Goal: Task Accomplishment & Management: Use online tool/utility

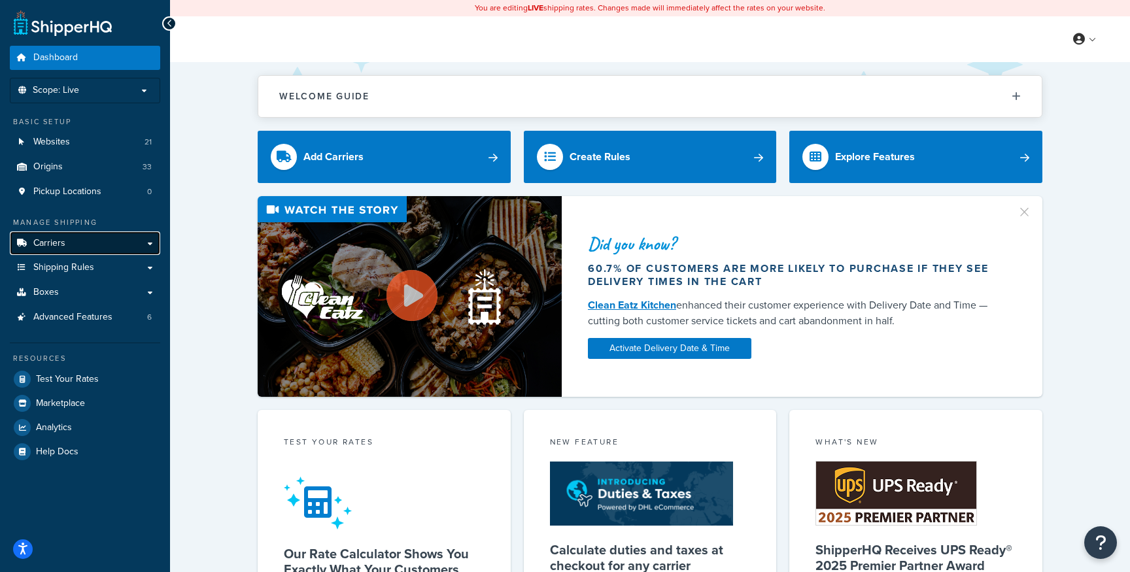
click at [93, 238] on link "Carriers" at bounding box center [85, 243] width 150 height 24
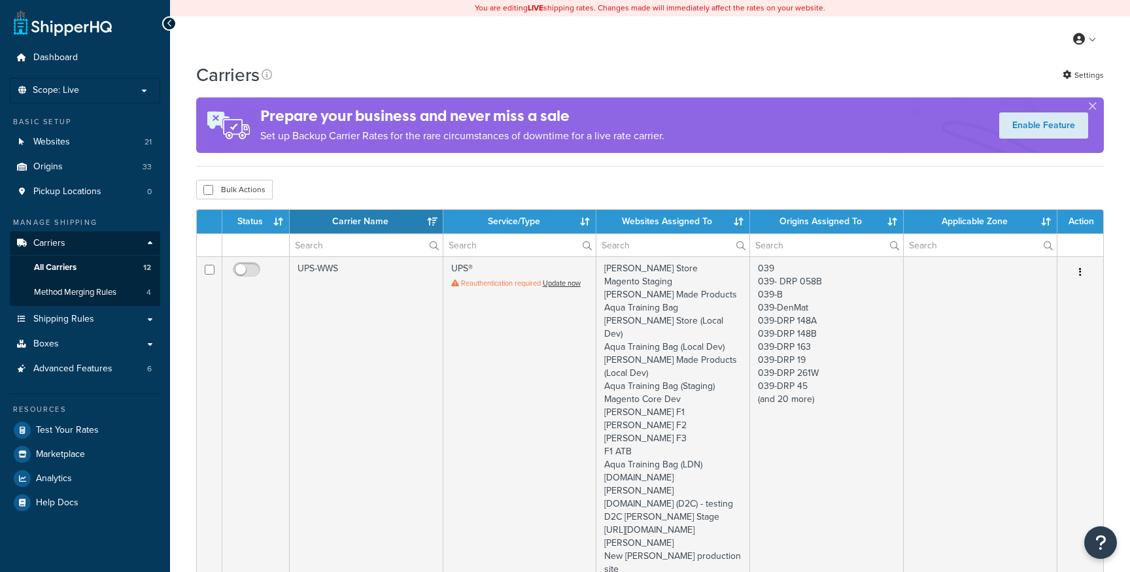
select select "15"
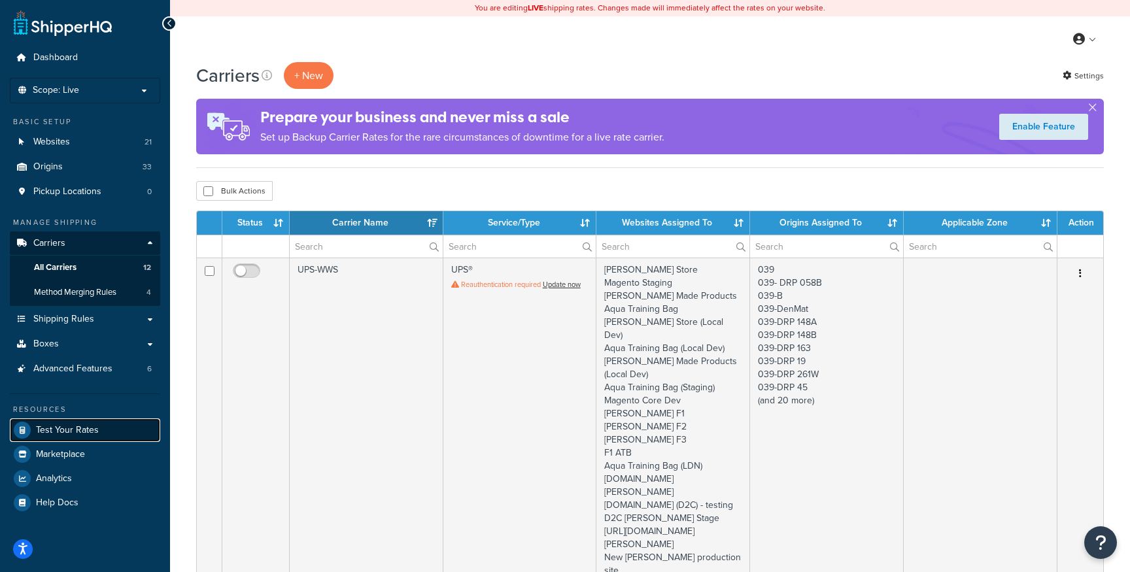
click at [83, 432] on span "Test Your Rates" at bounding box center [67, 430] width 63 height 11
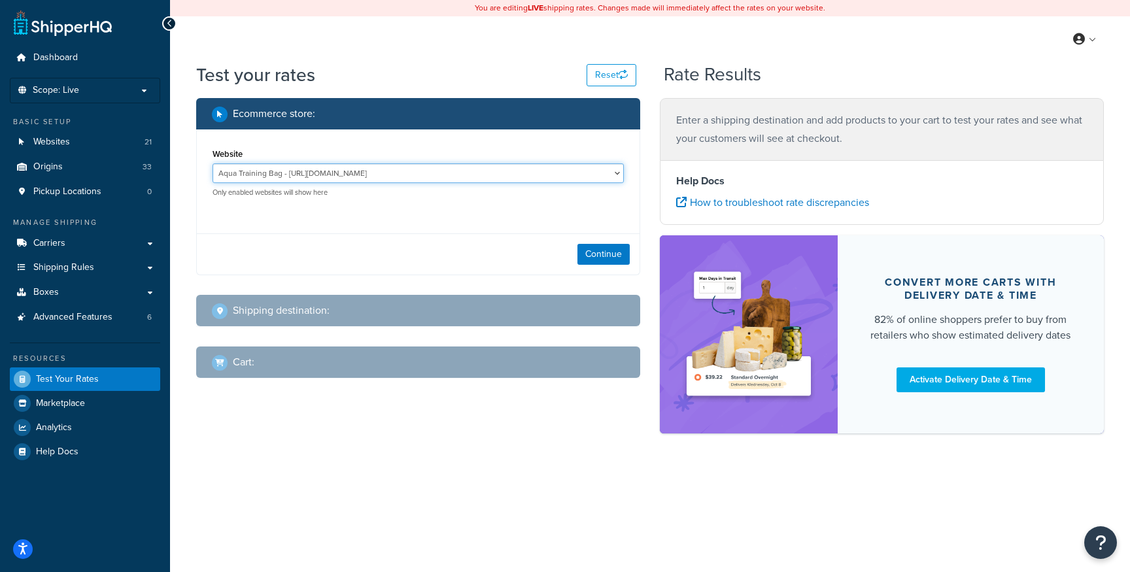
click at [579, 175] on select "Aqua Training Bag - https://aquatrainingbag.com Aqua Training Bag (LDN) - https…" at bounding box center [417, 173] width 411 height 20
select select "3852015af4ddf6554a1b0234d4cbed88"
click at [212, 164] on select "Aqua Training Bag - https://aquatrainingbag.com Aqua Training Bag (LDN) - https…" at bounding box center [417, 173] width 411 height 20
click at [601, 258] on button "Continue" at bounding box center [603, 254] width 52 height 21
select select "TX"
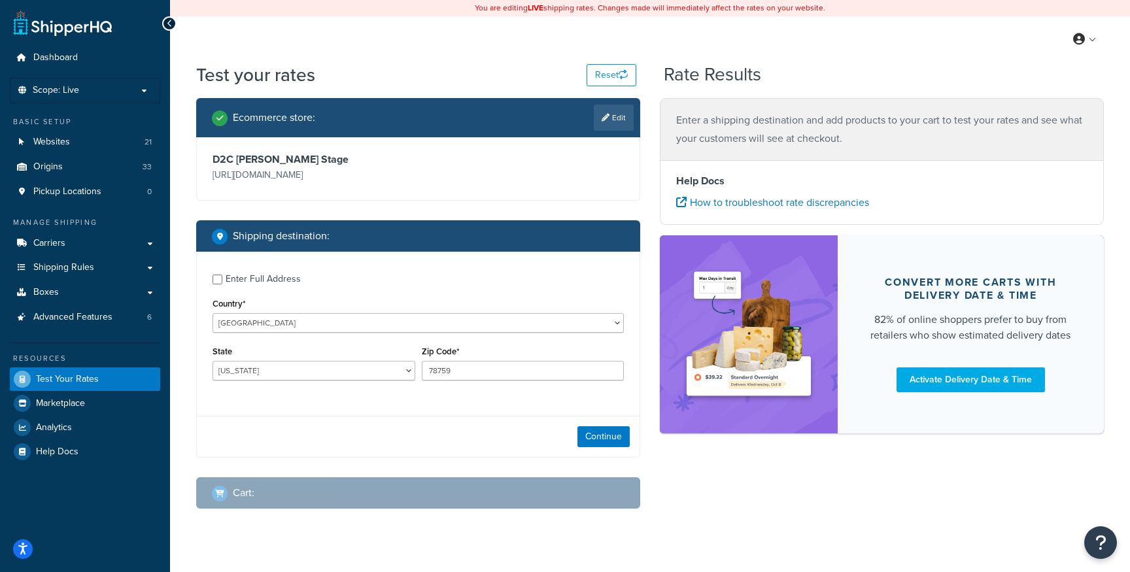
scroll to position [24, 0]
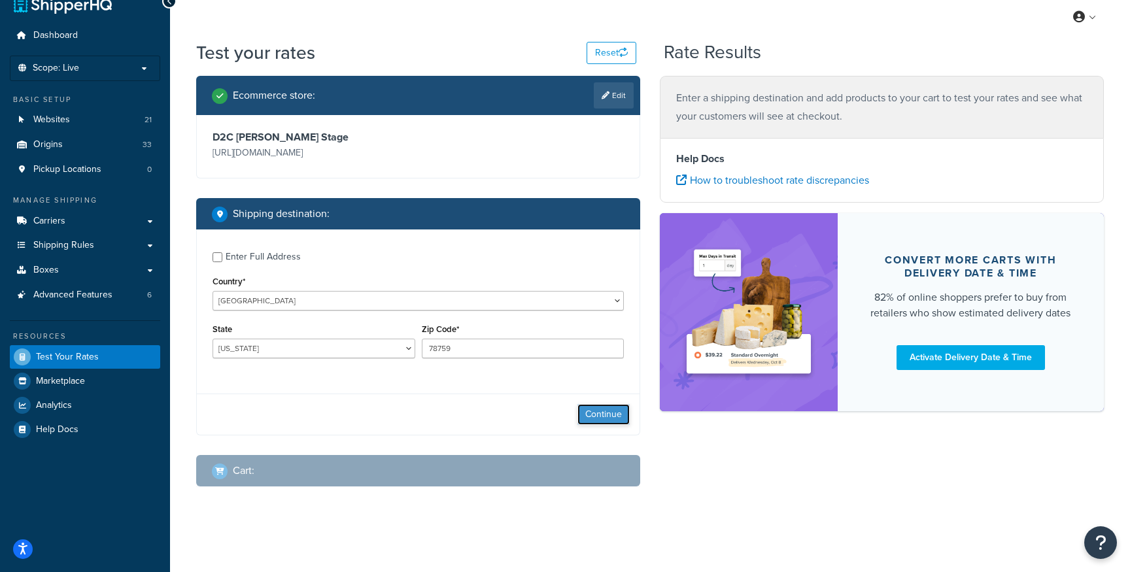
click at [612, 414] on button "Continue" at bounding box center [603, 414] width 52 height 21
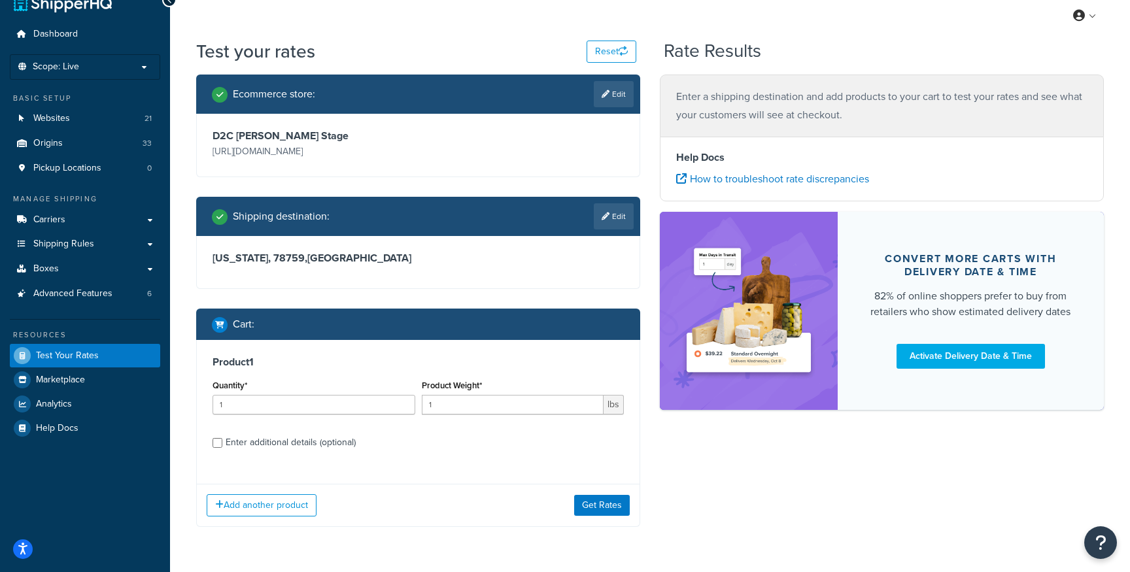
scroll to position [64, 0]
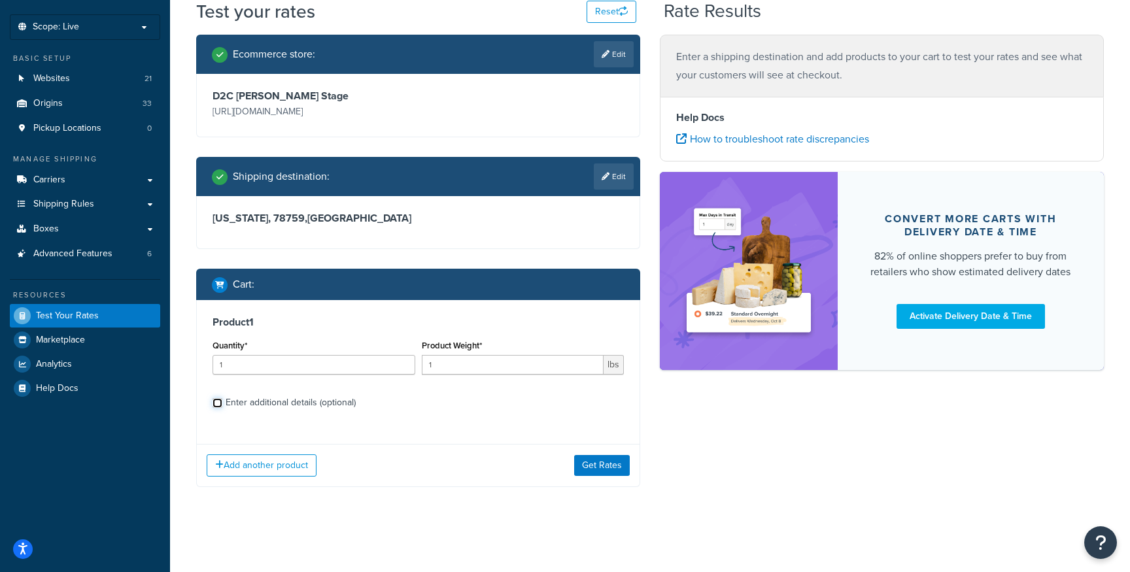
click at [214, 401] on input "Enter additional details (optional)" at bounding box center [217, 403] width 10 height 10
checkbox input "true"
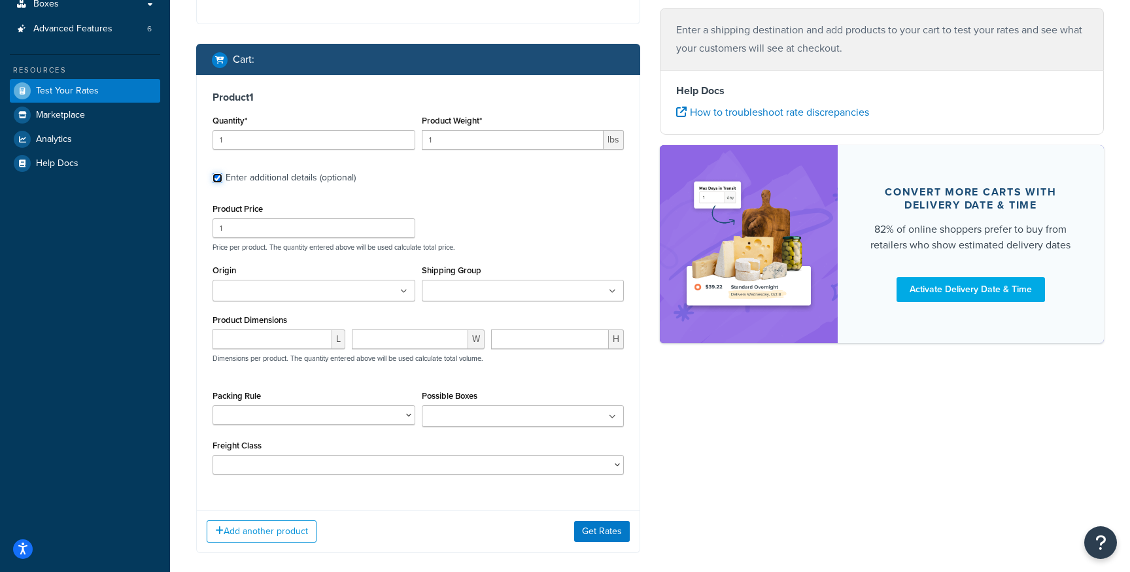
scroll to position [300, 0]
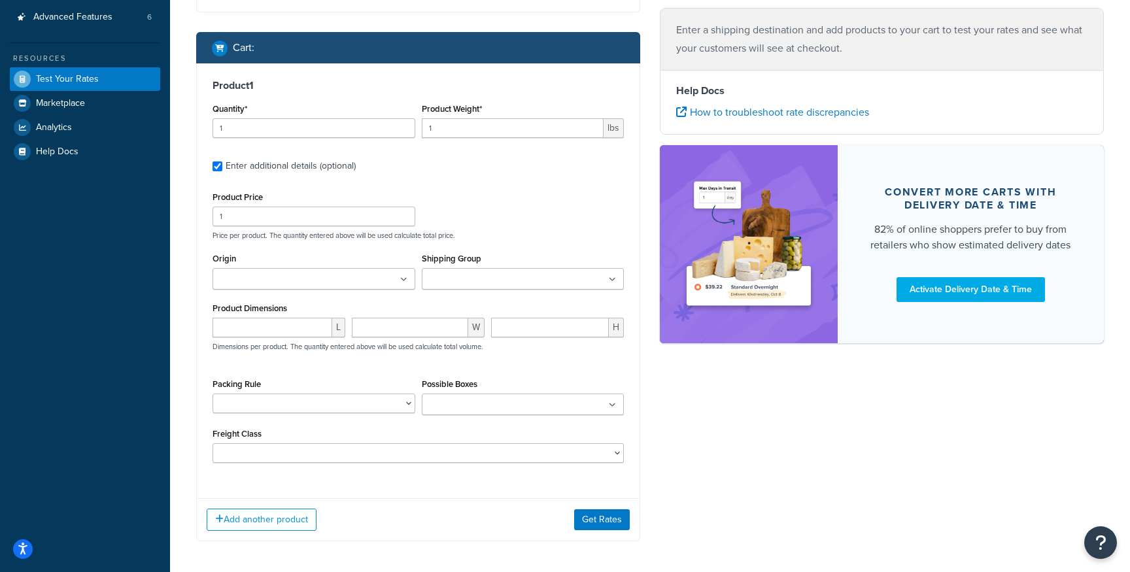
click at [369, 277] on ul at bounding box center [313, 279] width 203 height 22
click at [567, 228] on div "Product Price 1 Price per product. The quantity entered above will be used calc…" at bounding box center [418, 214] width 418 height 52
click at [569, 281] on ul at bounding box center [523, 279] width 203 height 22
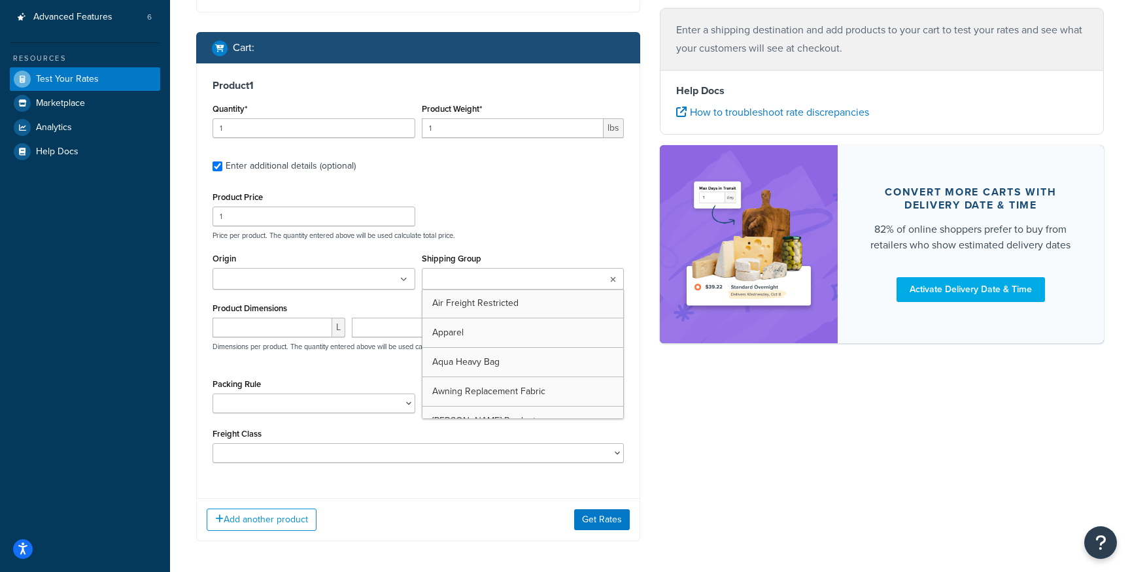
click at [345, 297] on div "Origin 039 039 - DRP 173A 039- DRP 058B 039-B 039-DenMat 039-DRP 148A 039-DRP 1…" at bounding box center [313, 275] width 209 height 50
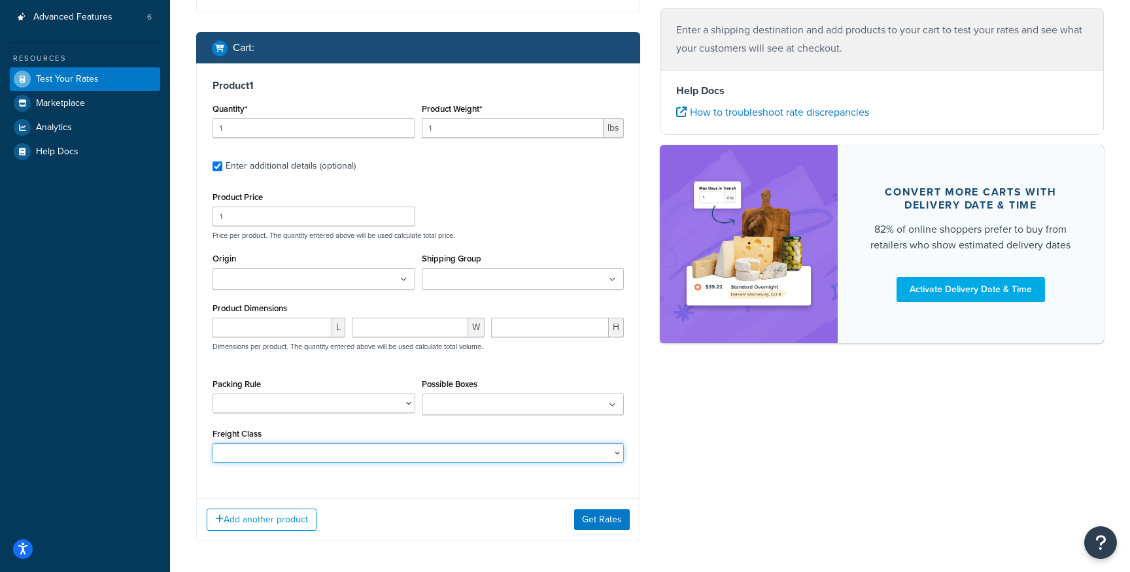
click at [617, 458] on select "50 55 60 65 70 77.5 85 92.5 100 110 125 150 175 200 250 300 400 500" at bounding box center [417, 453] width 411 height 20
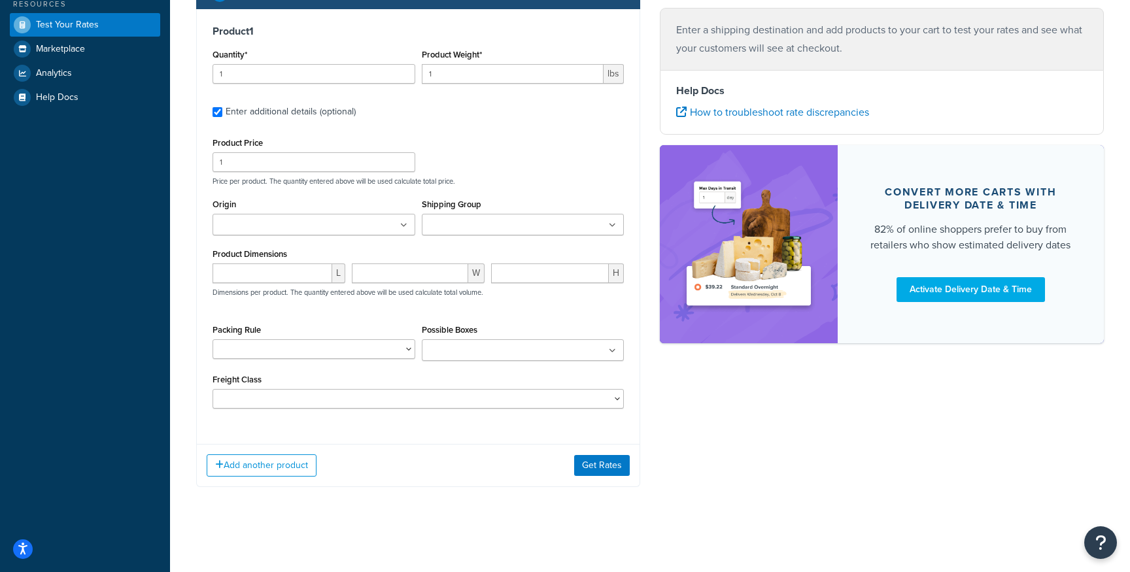
click at [407, 222] on ul at bounding box center [313, 225] width 203 height 22
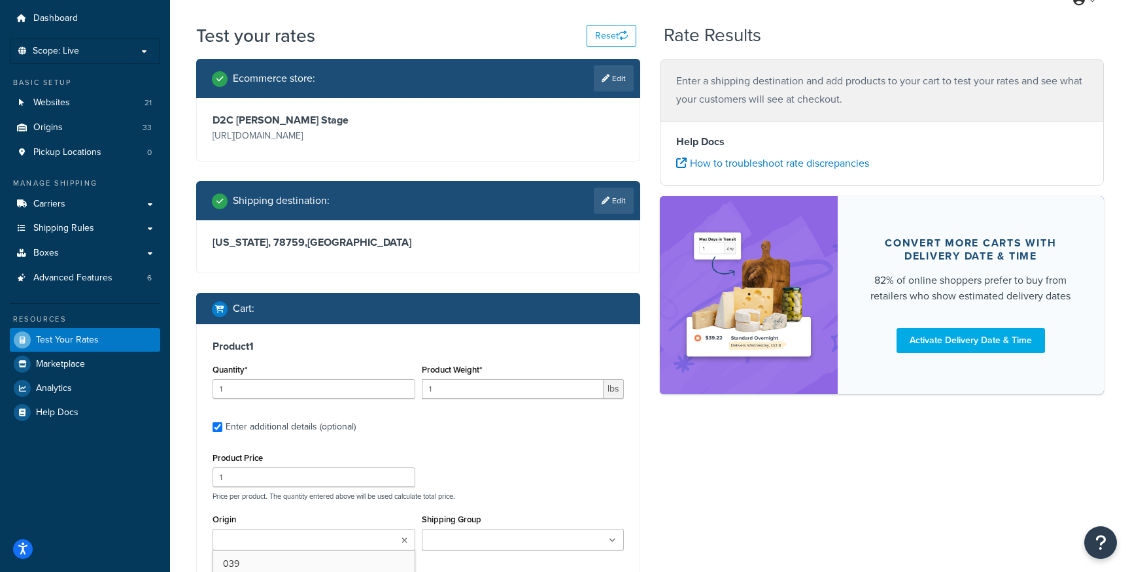
scroll to position [0, 0]
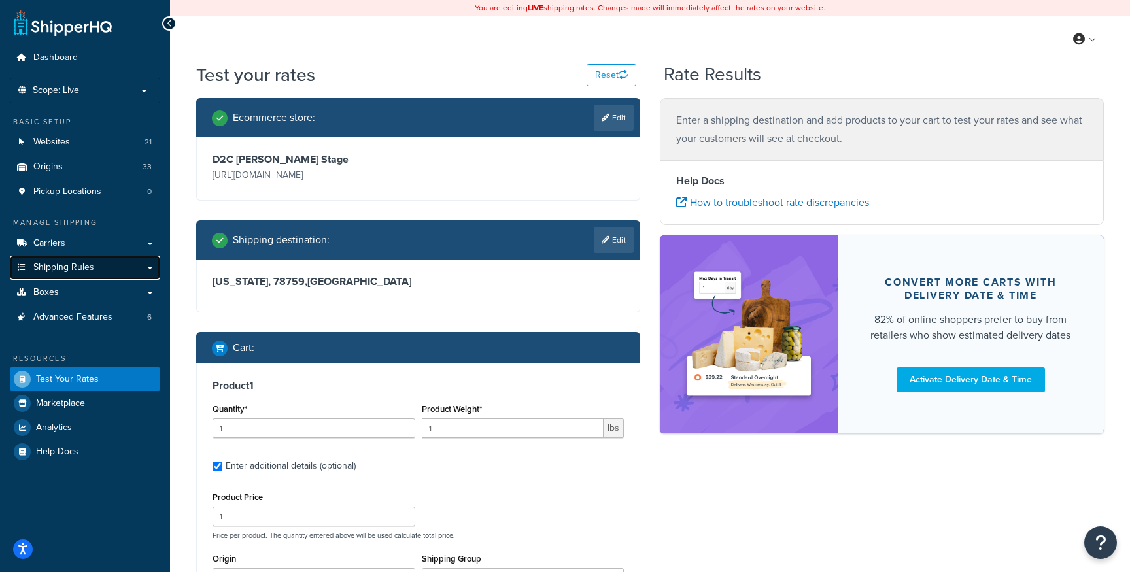
click at [115, 270] on link "Shipping Rules" at bounding box center [85, 268] width 150 height 24
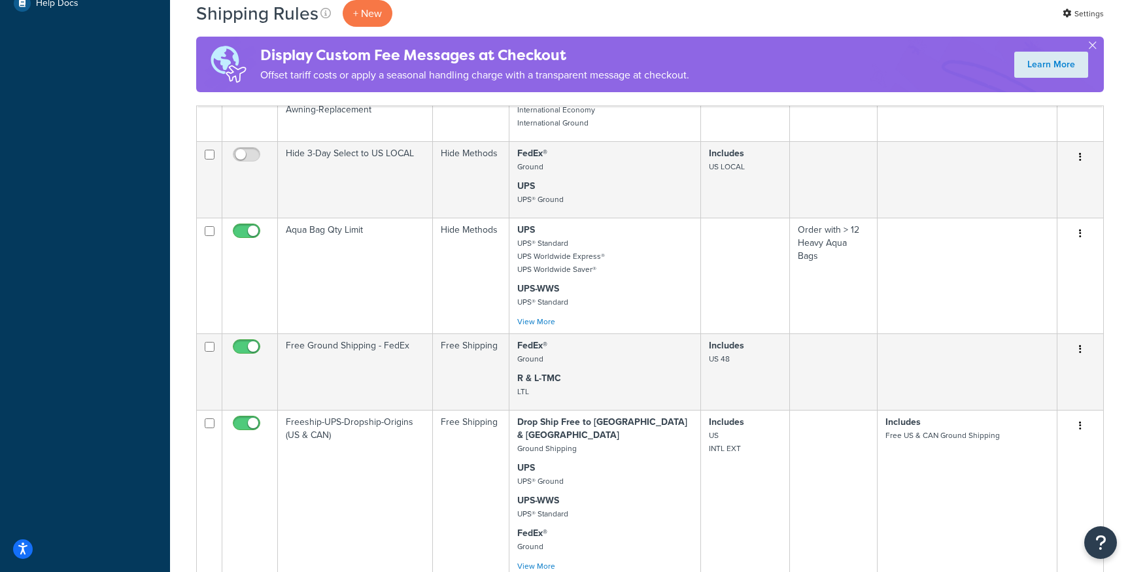
scroll to position [550, 0]
